Goal: Navigation & Orientation: Go to known website

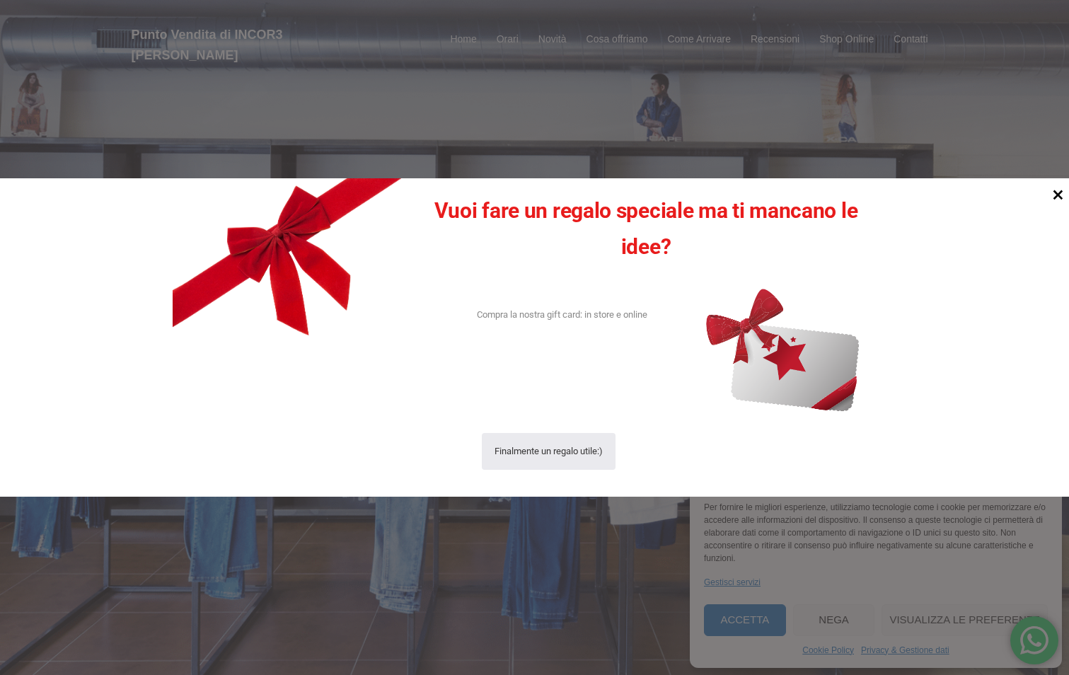
click at [1059, 190] on icon at bounding box center [1057, 194] width 19 height 19
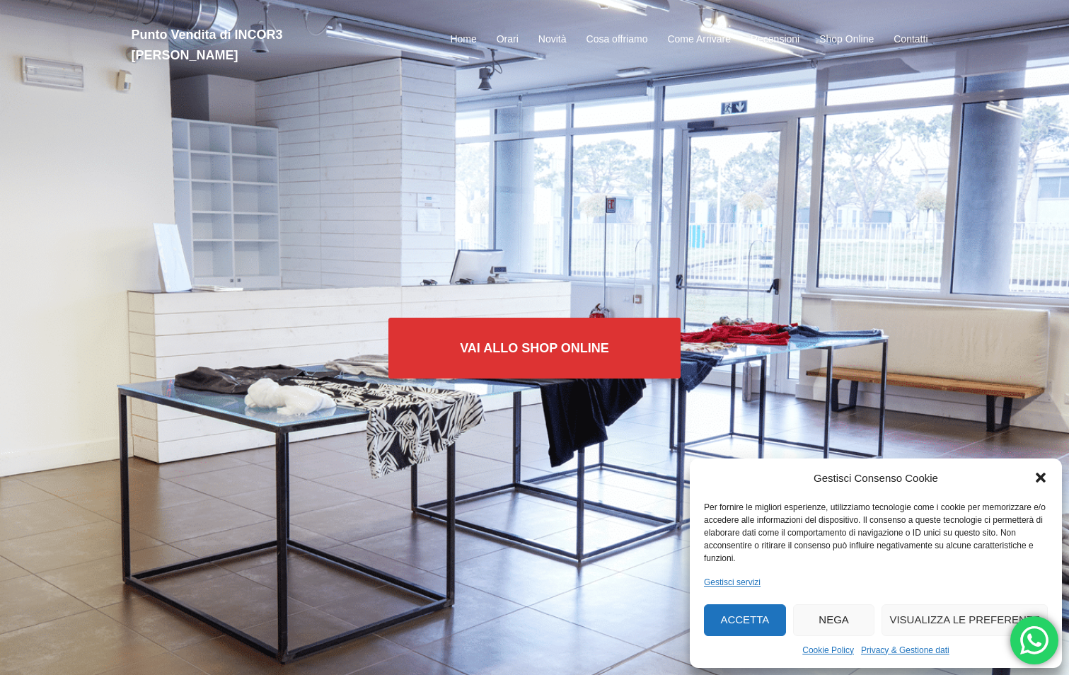
click at [753, 624] on button "Accetta" at bounding box center [745, 620] width 82 height 32
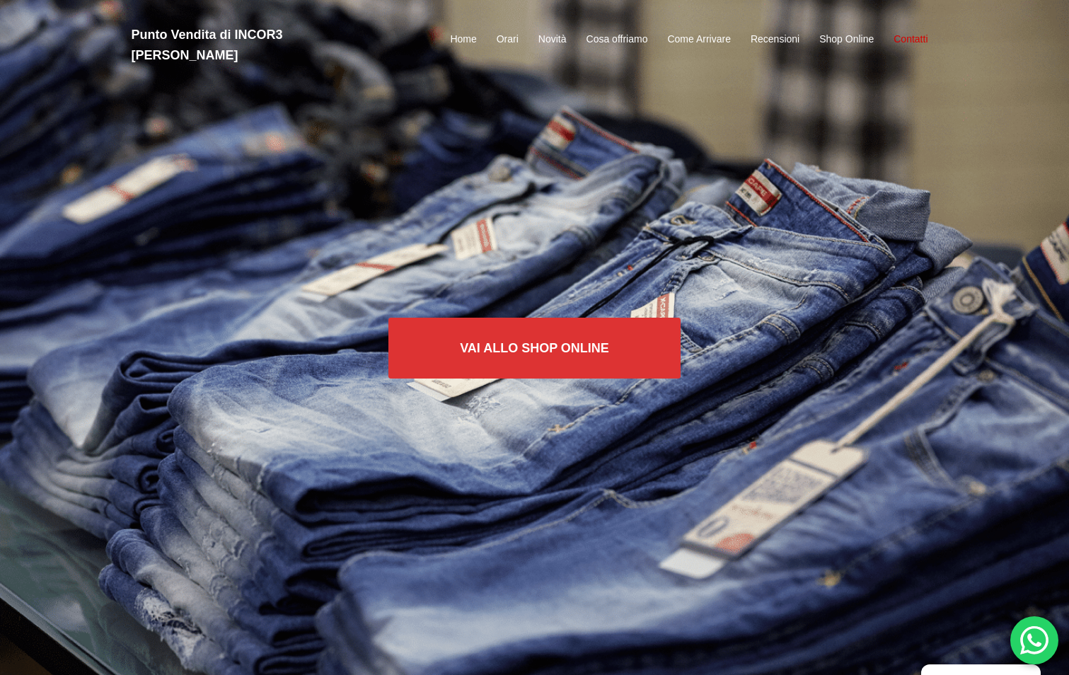
click at [910, 31] on link "Contatti" at bounding box center [910, 39] width 34 height 17
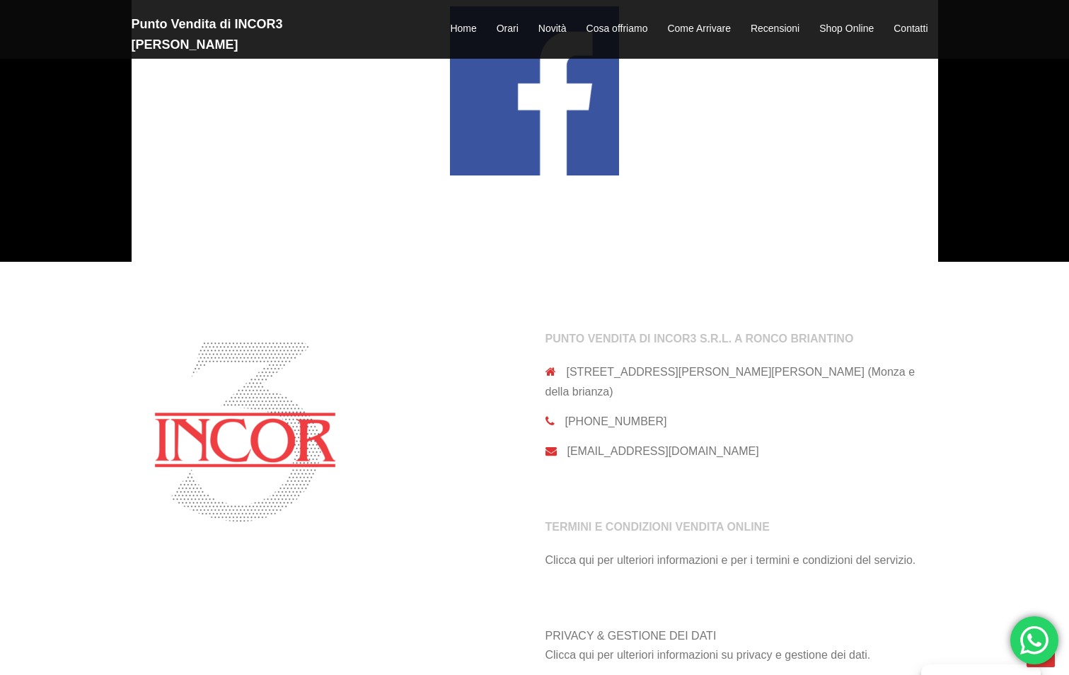
scroll to position [3103, 0]
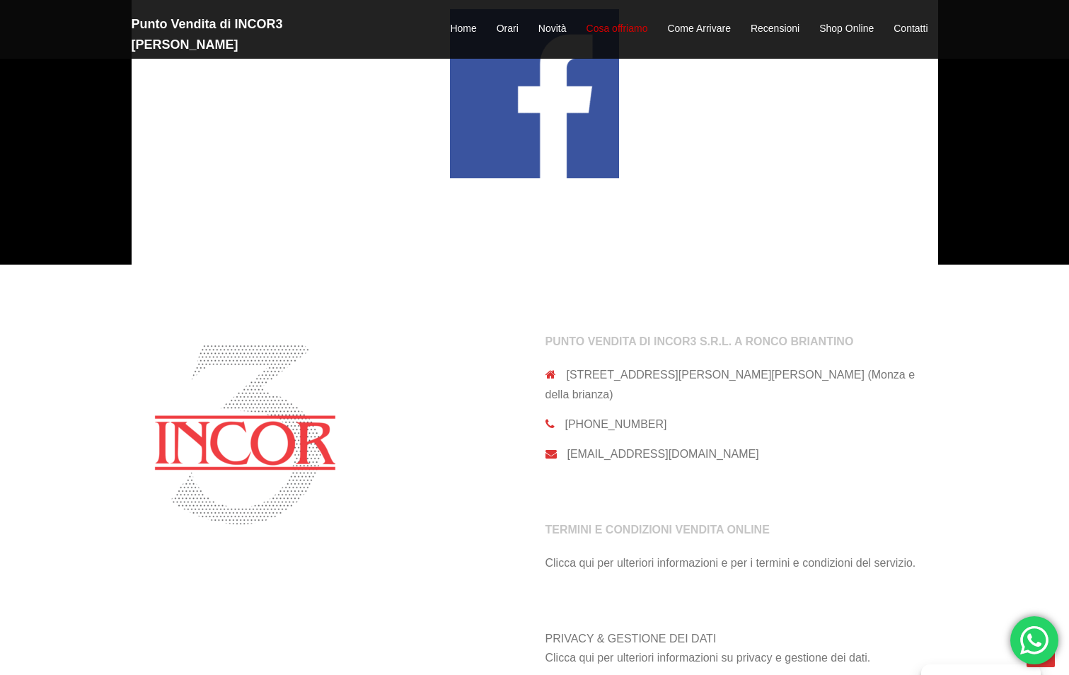
click at [624, 21] on link "Cosa offriamo" at bounding box center [617, 29] width 62 height 17
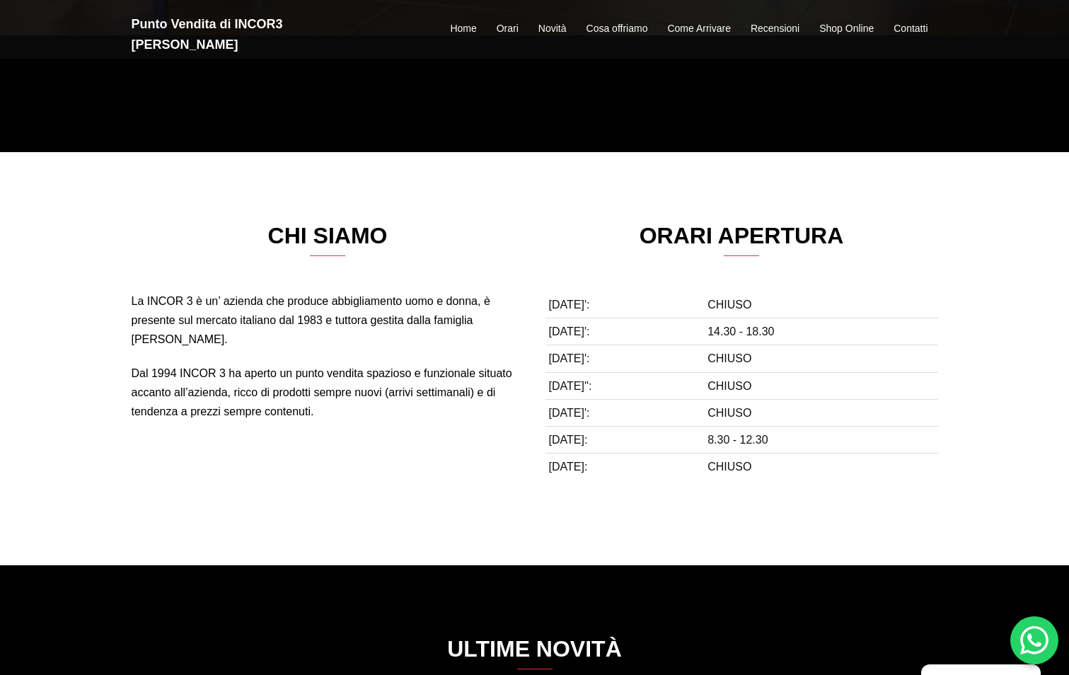
scroll to position [514, 0]
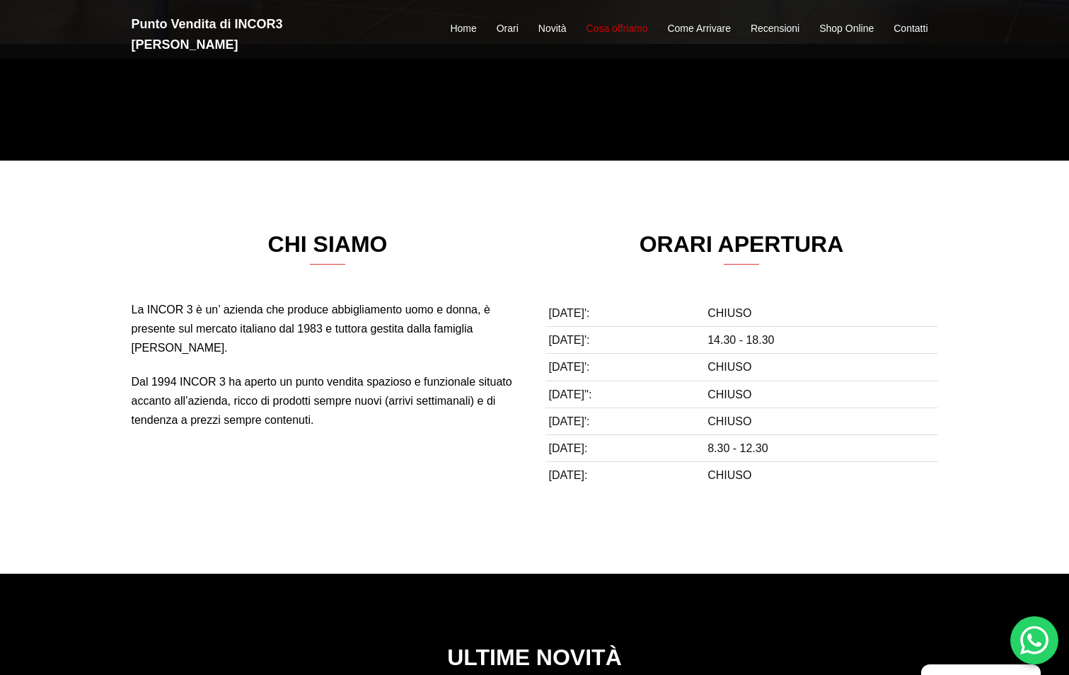
click at [627, 21] on link "Cosa offriamo" at bounding box center [617, 29] width 62 height 17
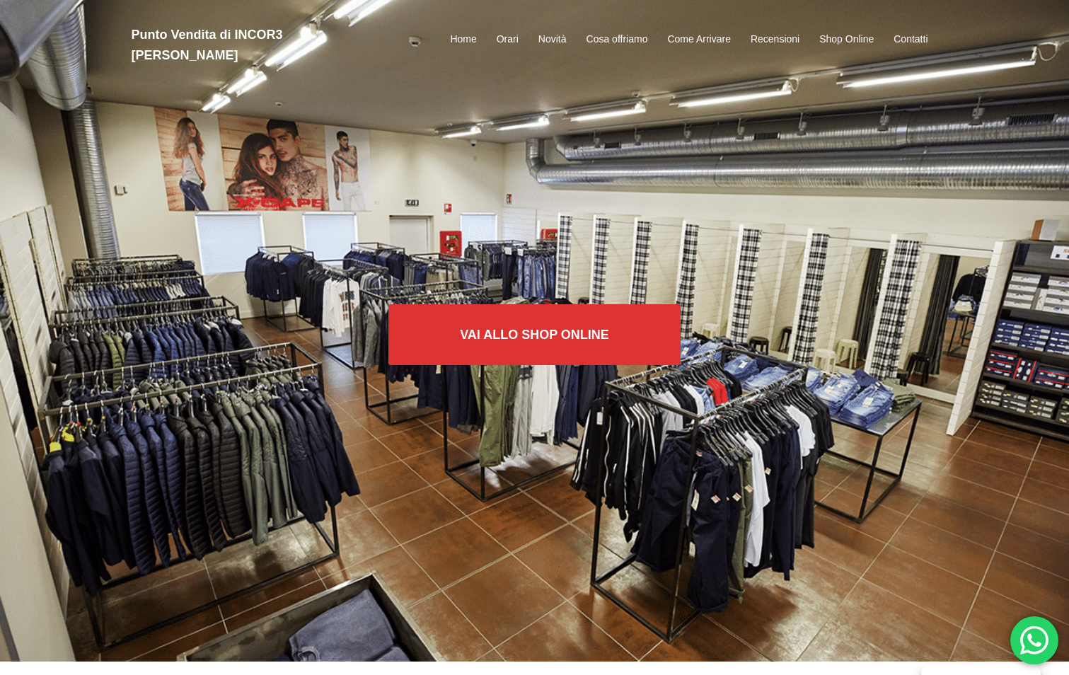
scroll to position [0, 0]
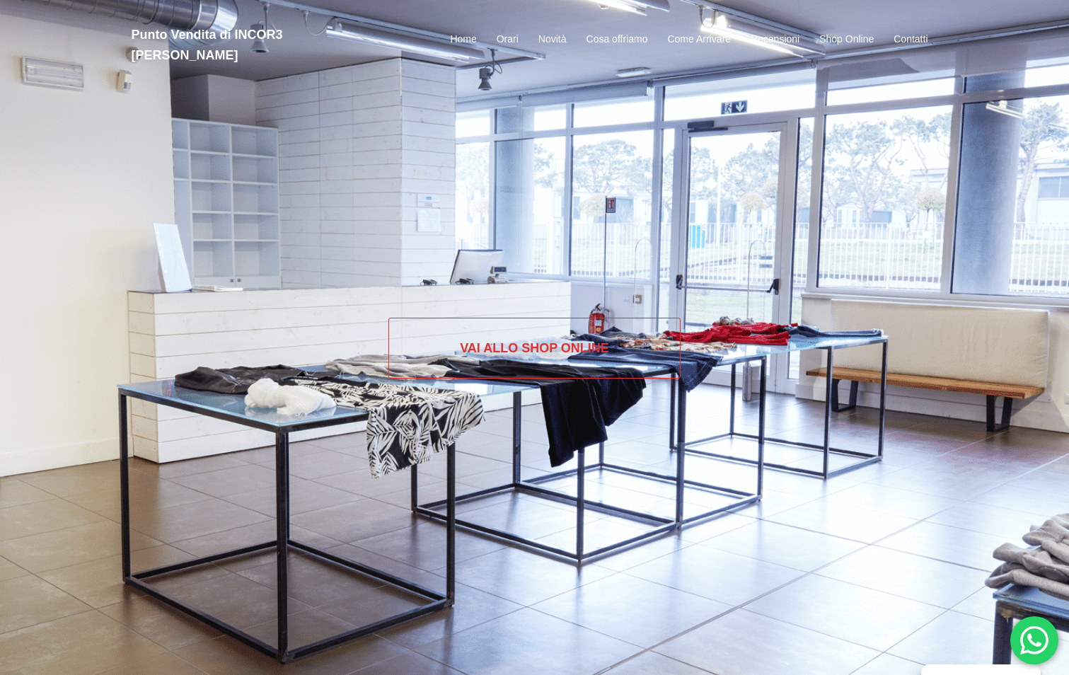
click at [504, 349] on link "Vai allo SHOP ONLINE" at bounding box center [534, 348] width 292 height 61
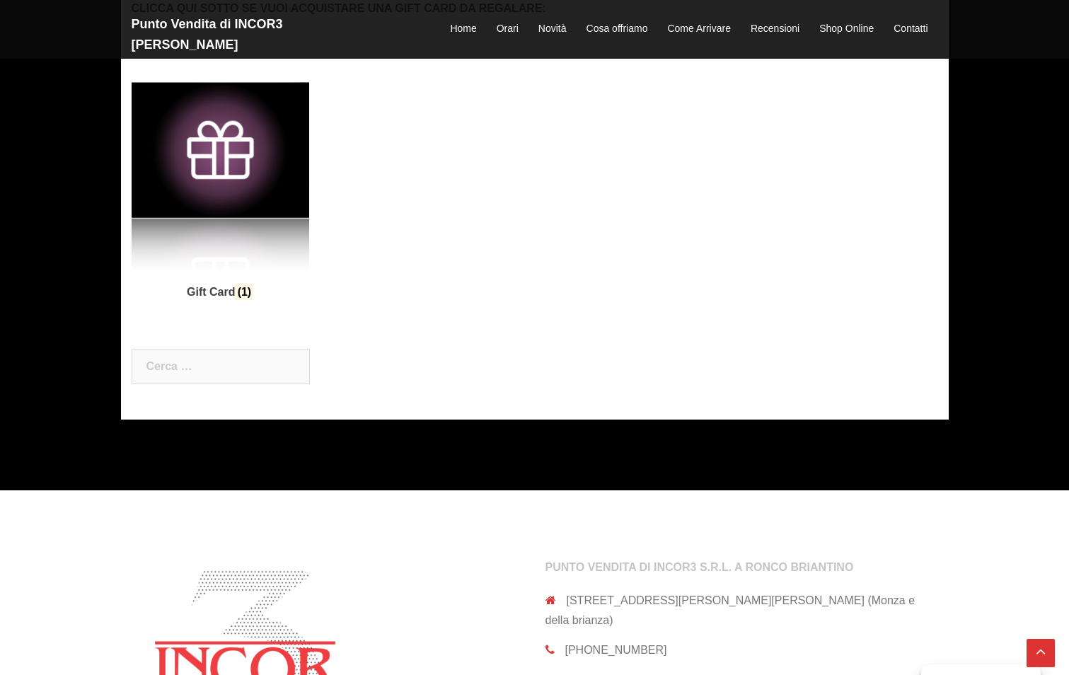
scroll to position [354, 0]
